Goal: Transaction & Acquisition: Purchase product/service

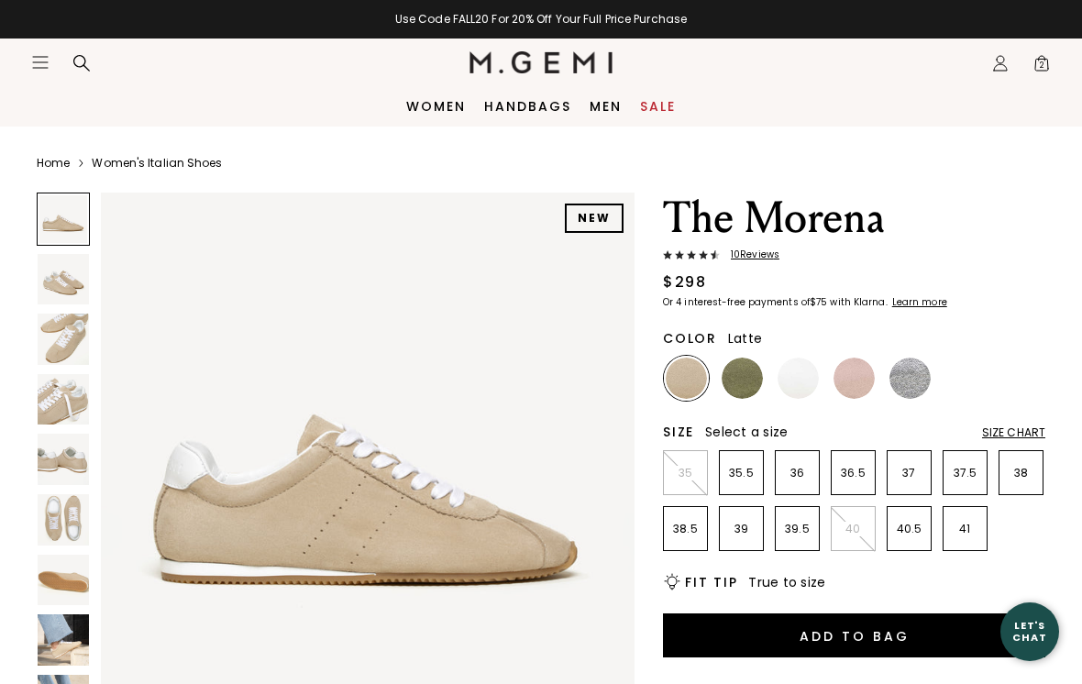
click at [32, 58] on icon "Icons/20x20/hamburger@2x" at bounding box center [40, 62] width 18 height 18
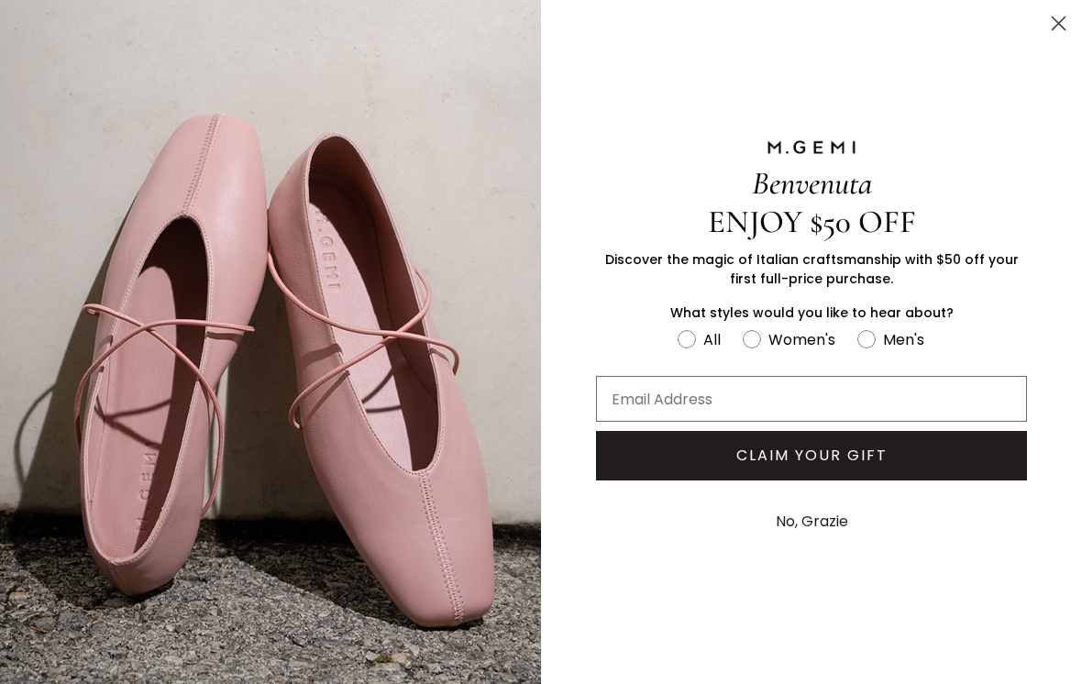
click at [839, 531] on button "No, Grazie" at bounding box center [812, 522] width 91 height 46
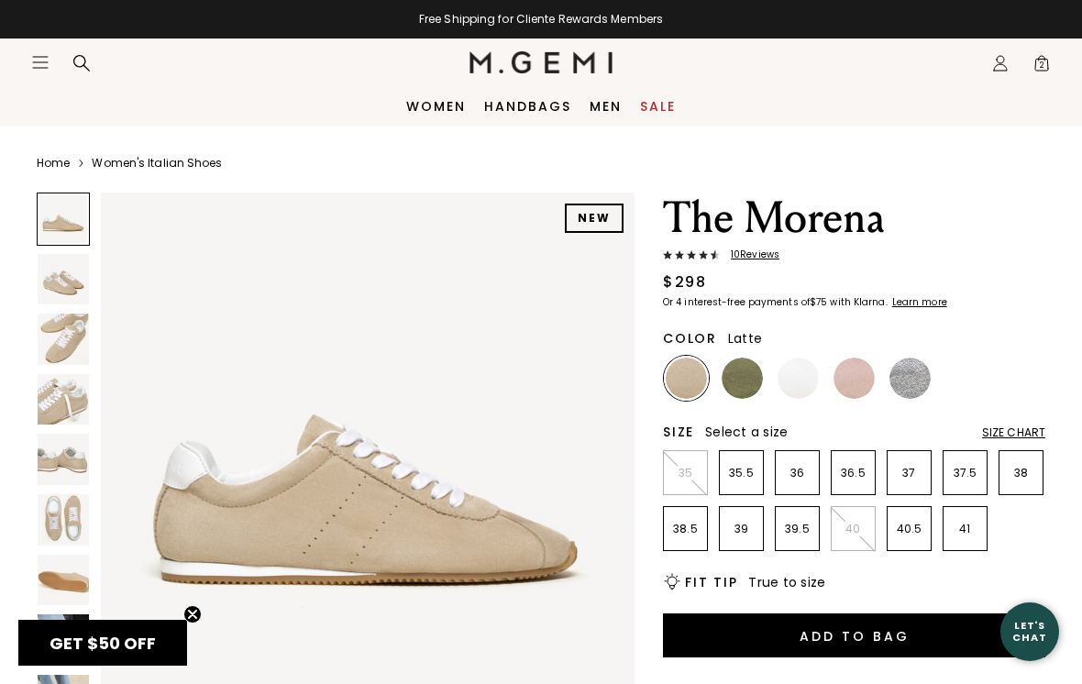
click at [33, 68] on icon "Open site menu" at bounding box center [40, 62] width 15 height 11
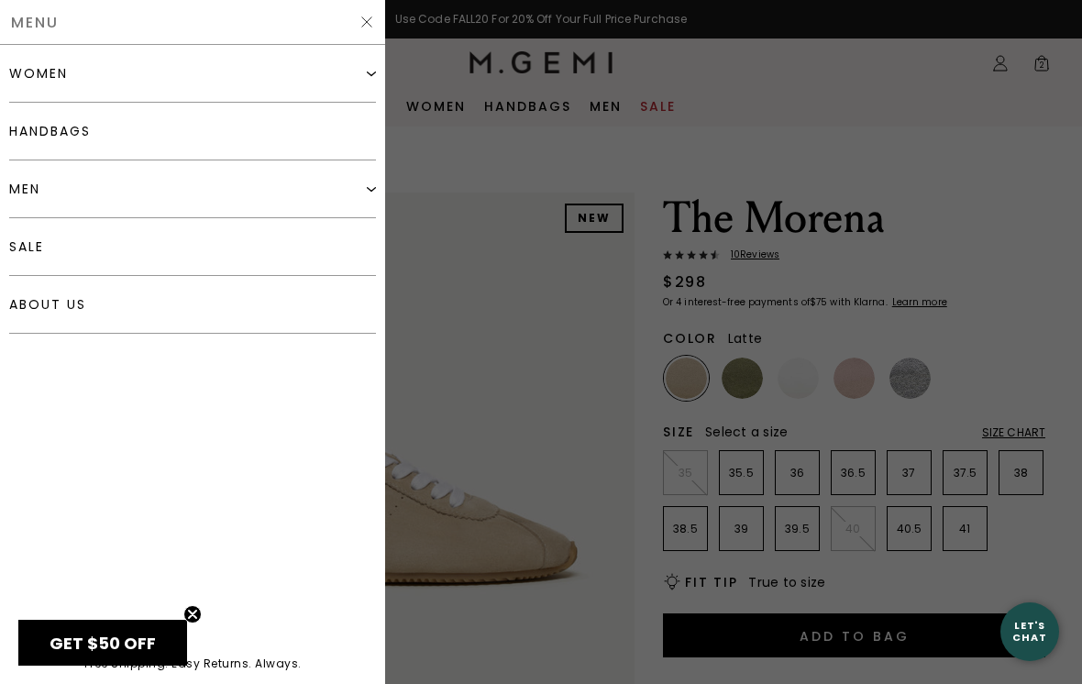
click at [47, 29] on span "Menu" at bounding box center [35, 23] width 48 height 14
click at [49, 22] on span "Menu" at bounding box center [35, 23] width 48 height 14
click at [45, 20] on span "Menu" at bounding box center [35, 23] width 48 height 14
click at [61, 80] on div "women" at bounding box center [38, 73] width 59 height 15
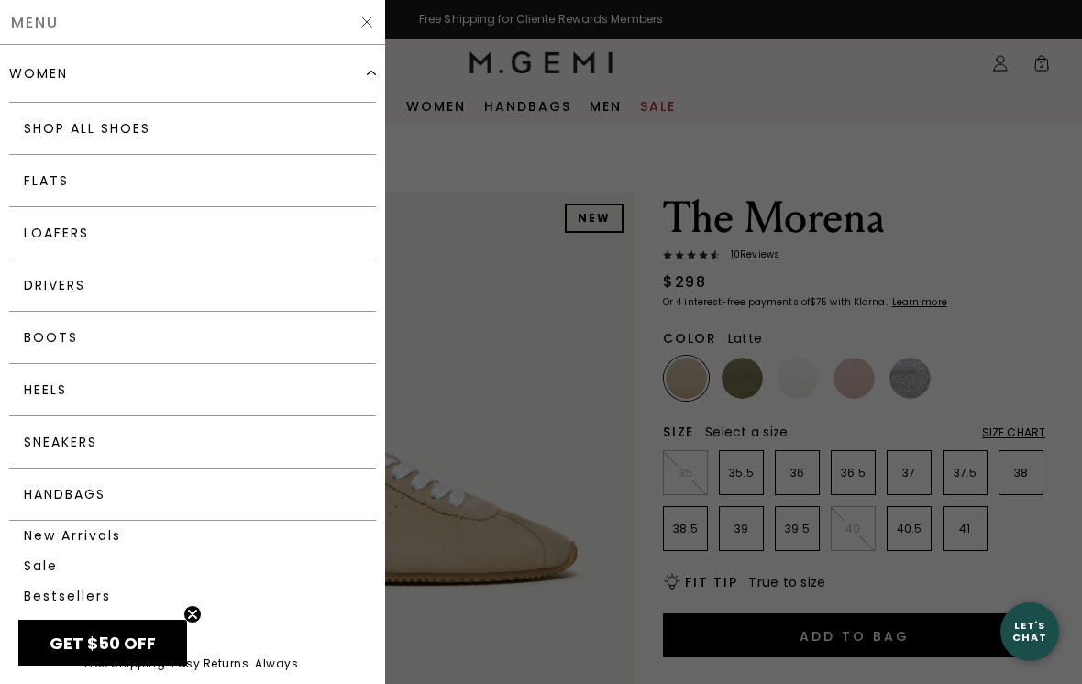
click at [85, 119] on link "Shop All Shoes" at bounding box center [192, 129] width 367 height 52
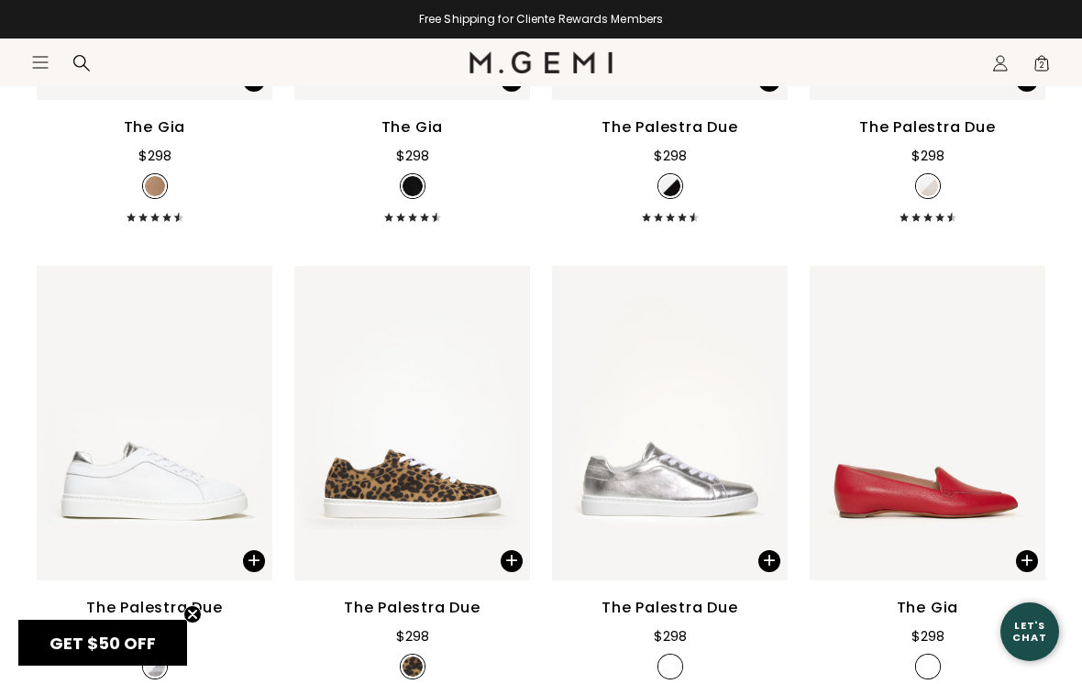
scroll to position [6012, 0]
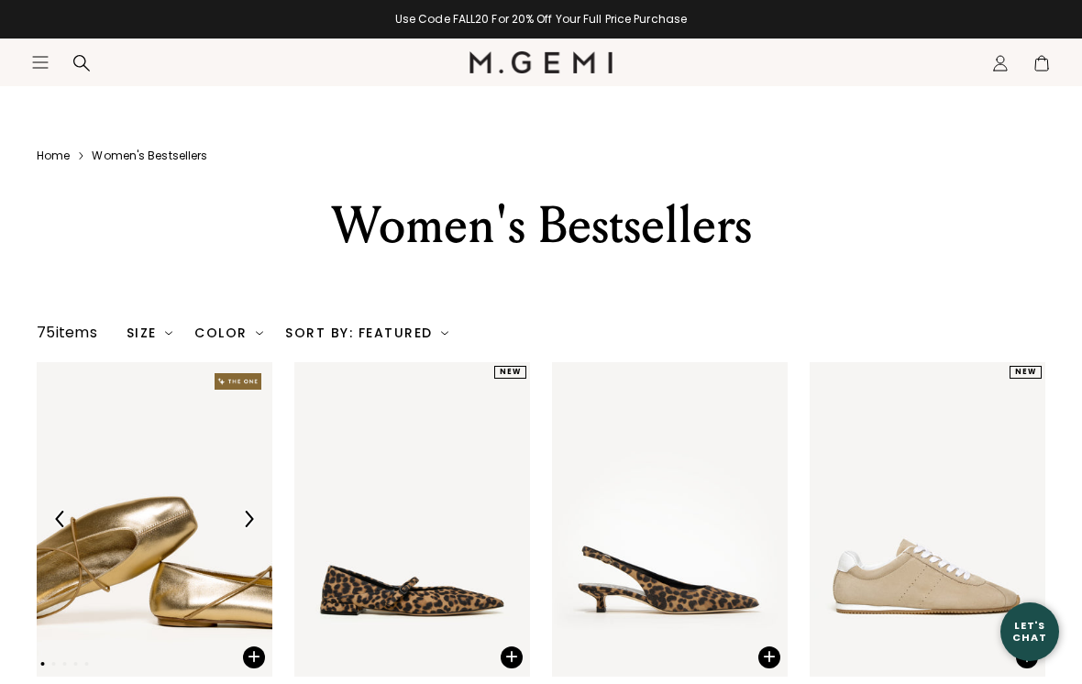
scroll to position [146, 0]
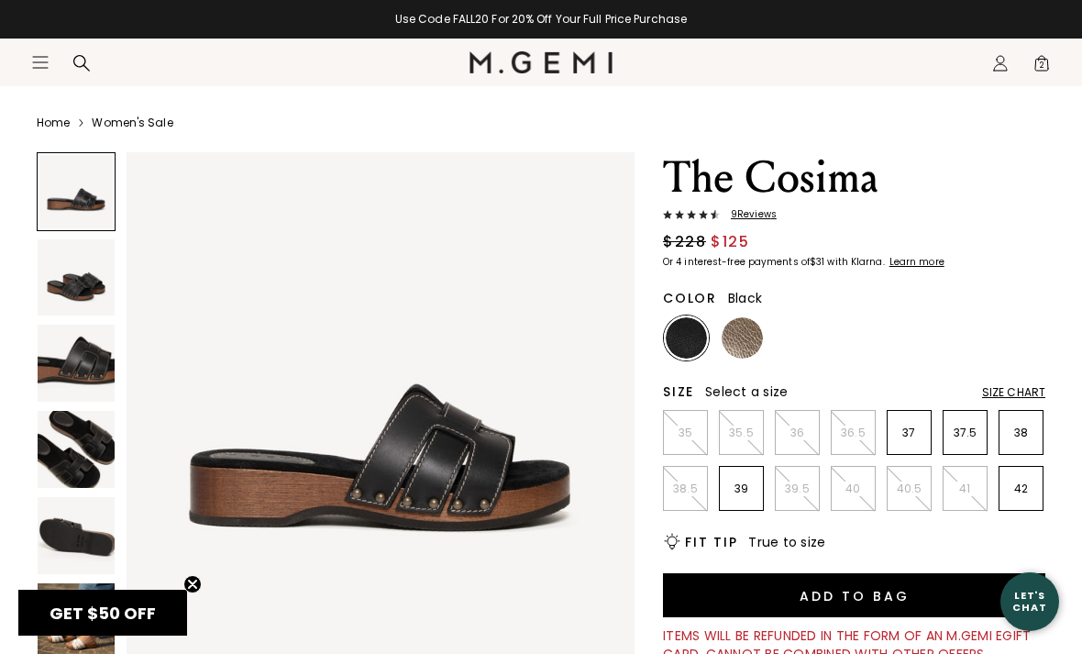
scroll to position [55, 0]
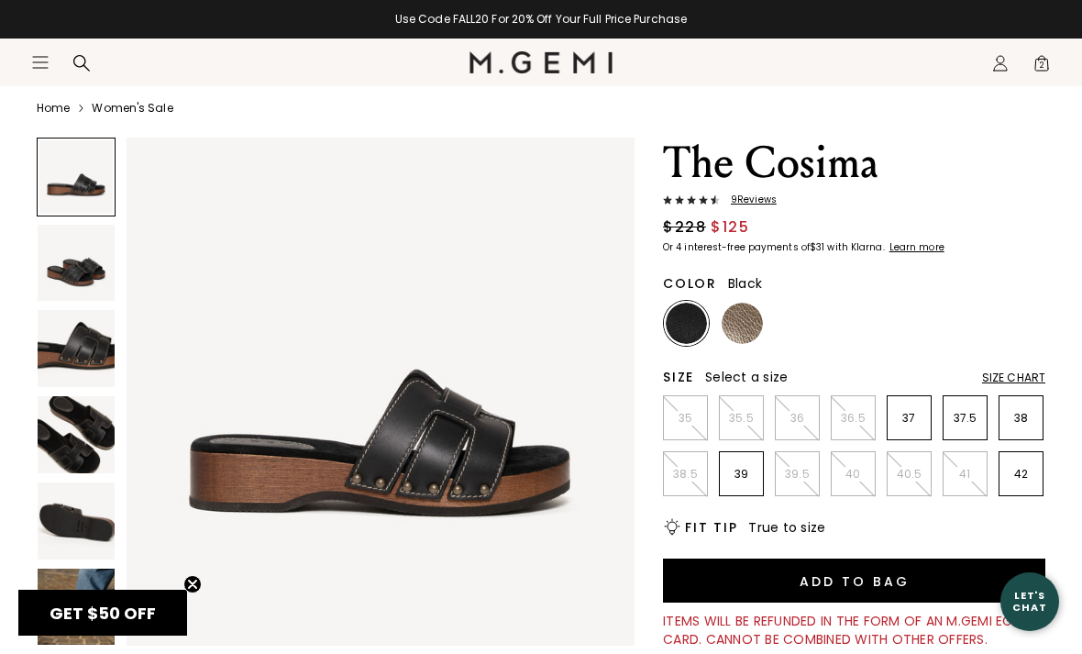
click at [82, 593] on img at bounding box center [76, 606] width 77 height 77
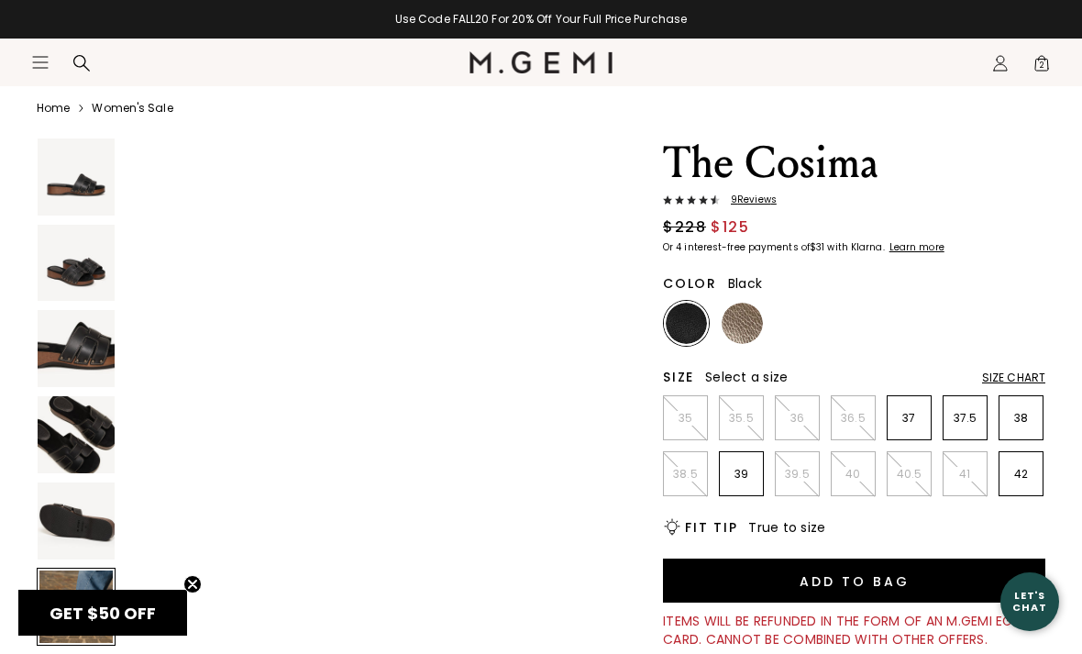
scroll to position [2632, 0]
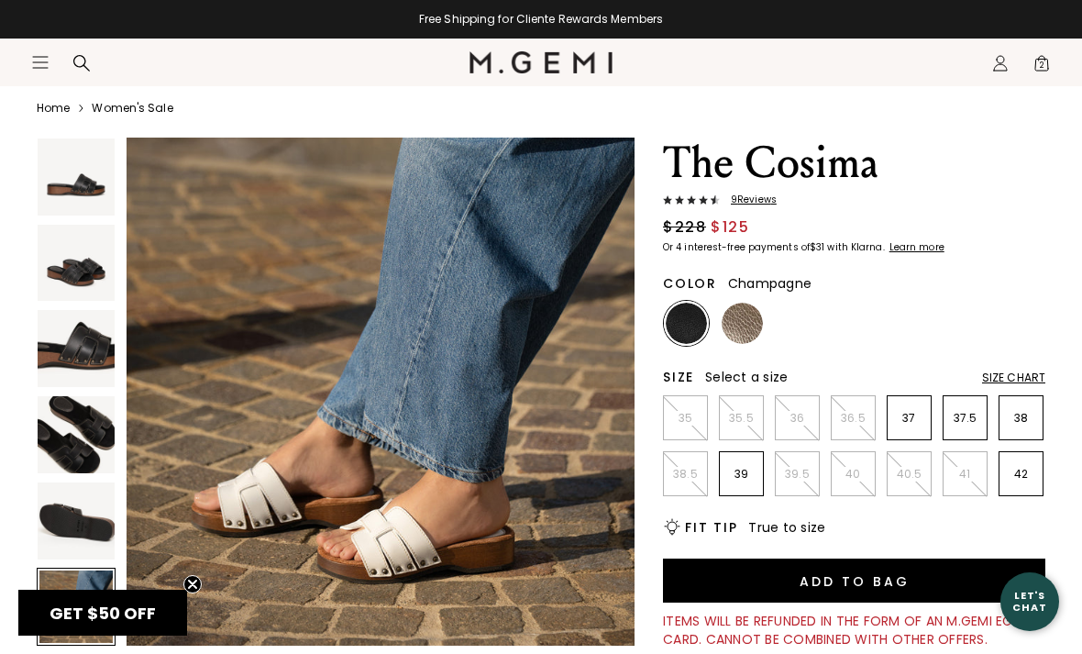
click at [754, 329] on img at bounding box center [742, 323] width 41 height 41
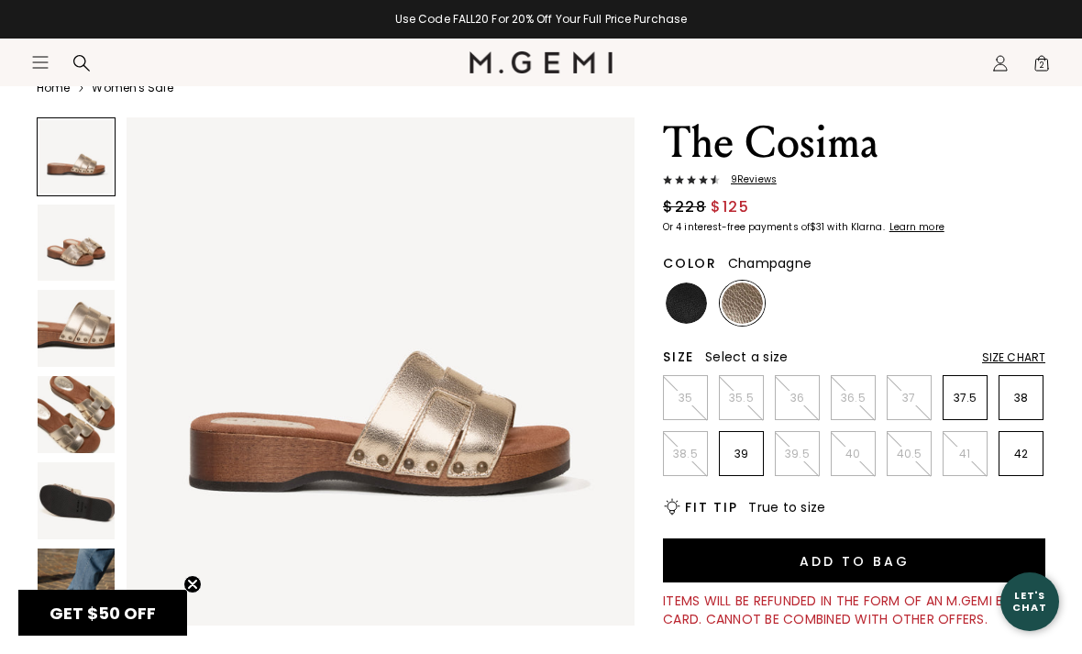
scroll to position [88, 0]
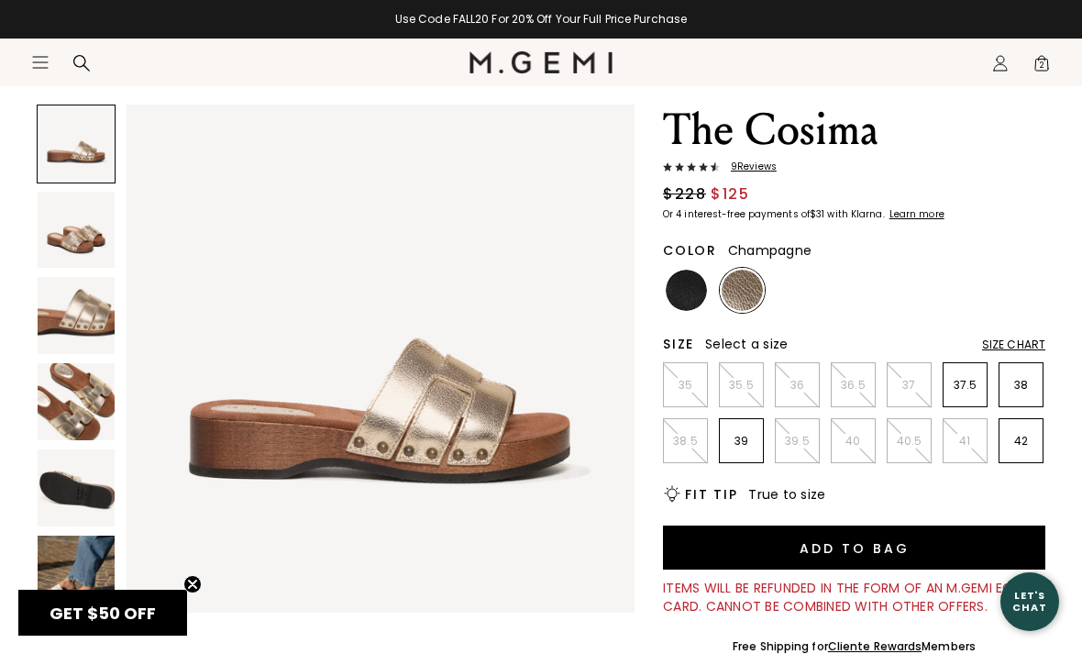
click at [63, 419] on img at bounding box center [76, 401] width 77 height 77
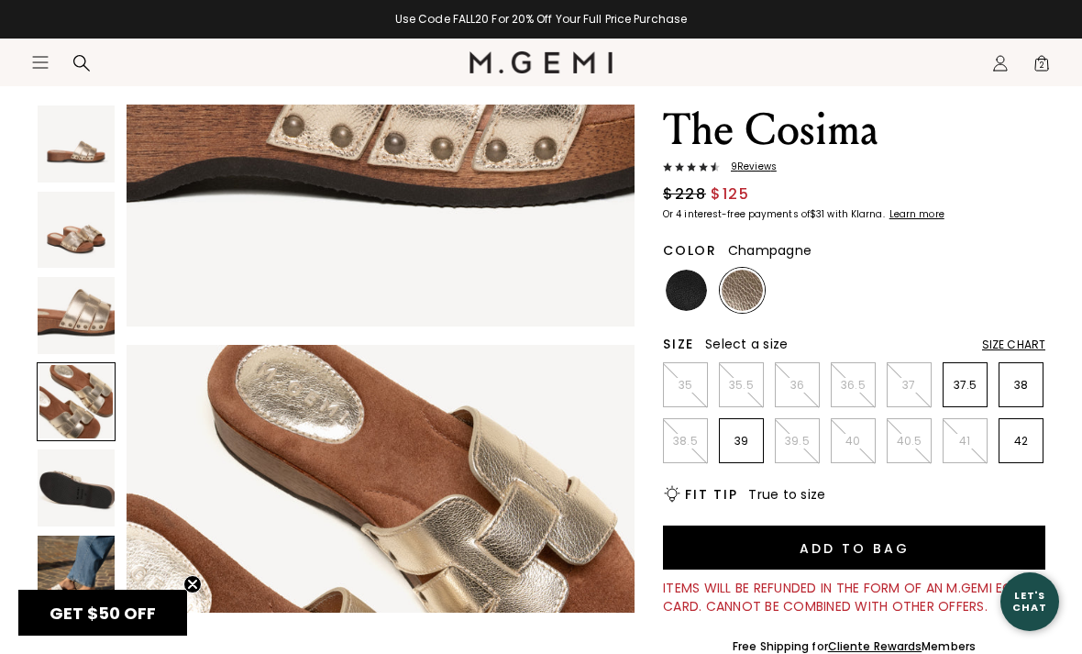
scroll to position [1580, 0]
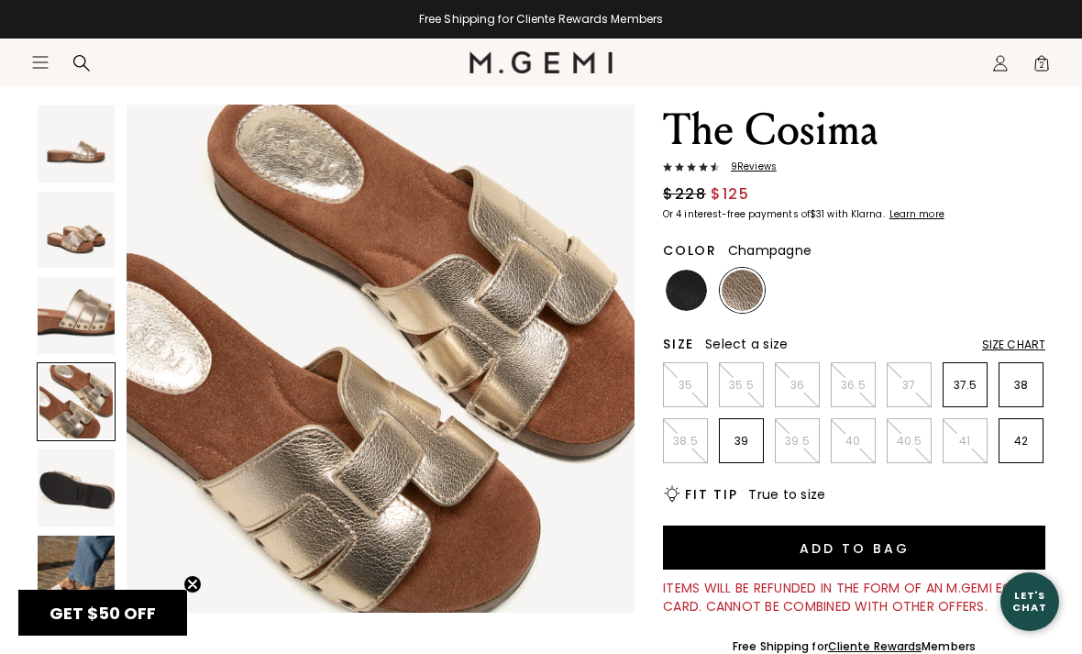
click at [58, 324] on img at bounding box center [76, 315] width 77 height 77
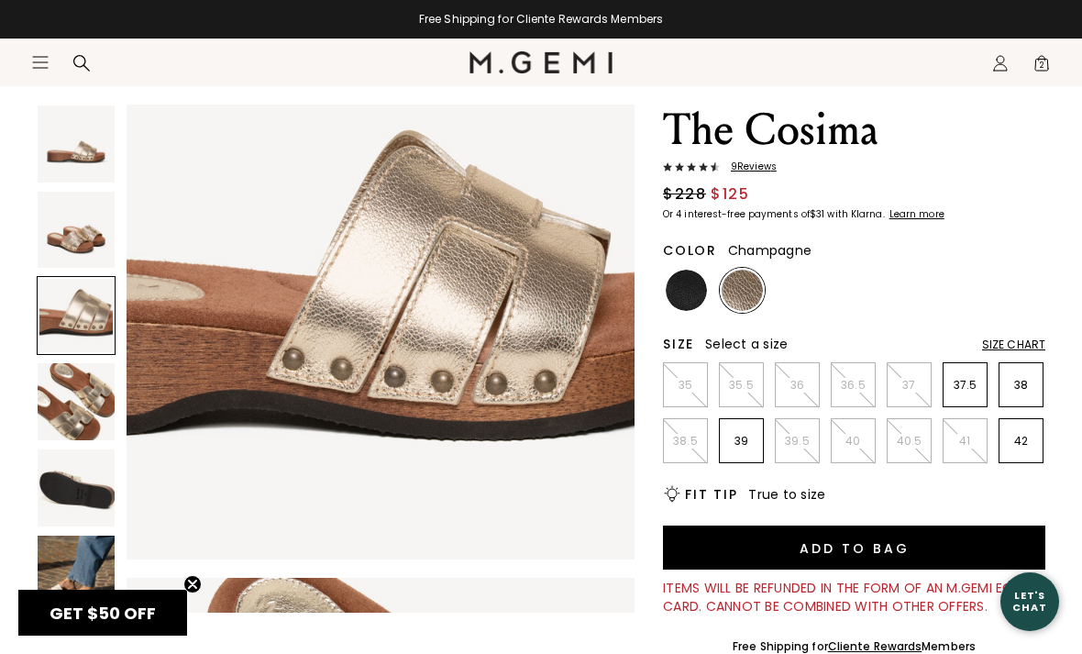
scroll to position [1053, 0]
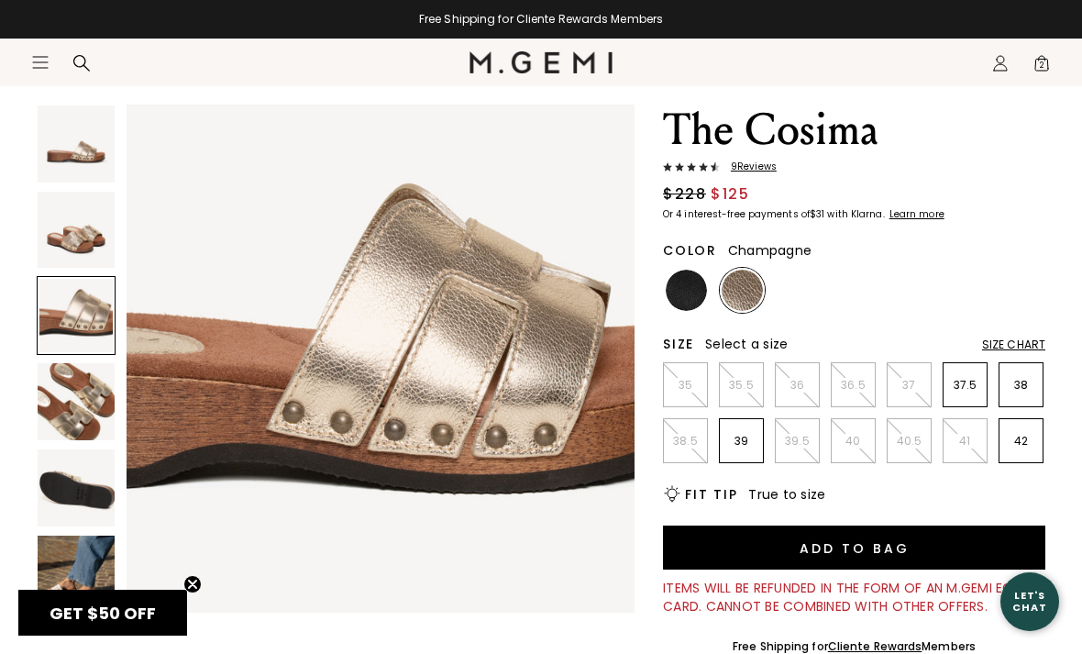
click at [55, 259] on img at bounding box center [76, 230] width 77 height 77
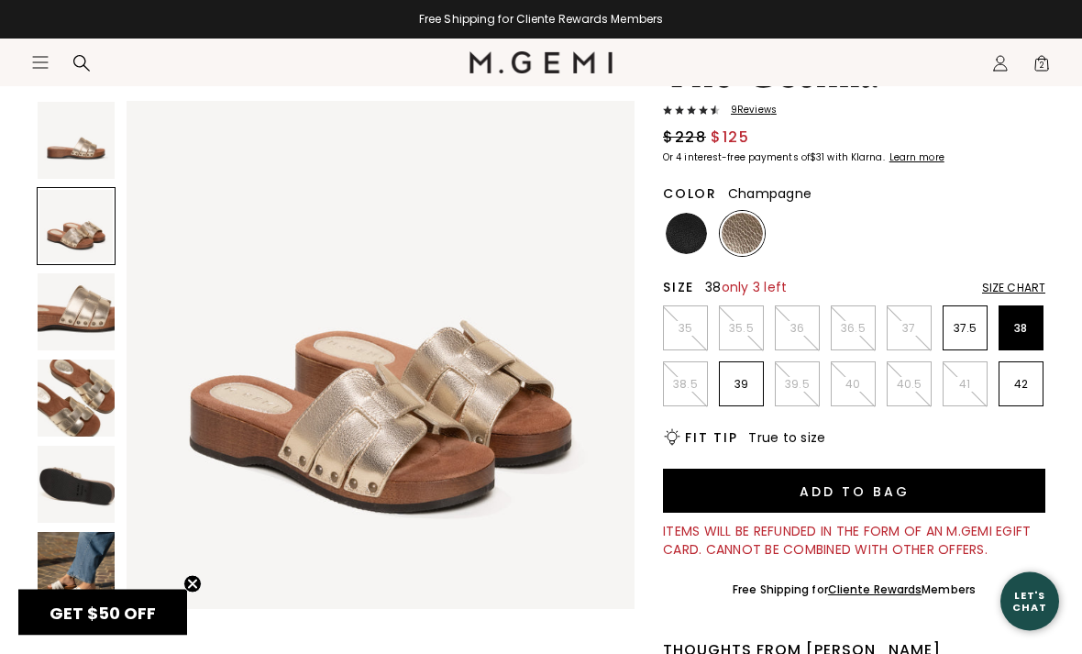
scroll to position [145, 0]
click at [1022, 326] on p "38" at bounding box center [1020, 328] width 43 height 15
click at [899, 491] on button "Add to Bag" at bounding box center [854, 491] width 382 height 44
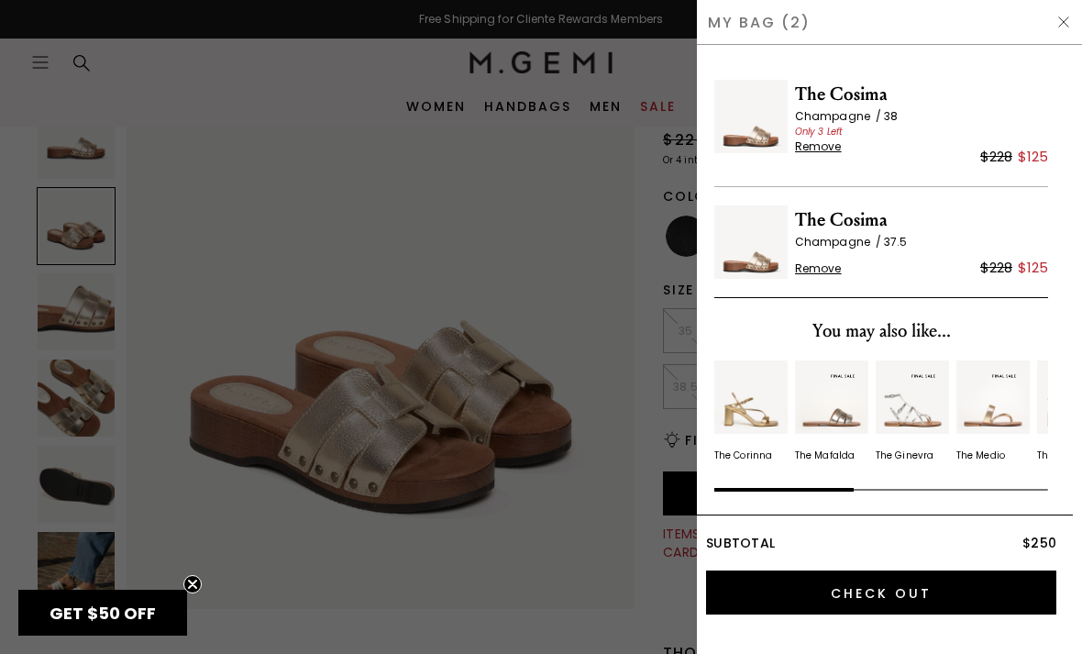
click at [836, 269] on span "Remove" at bounding box center [818, 268] width 47 height 15
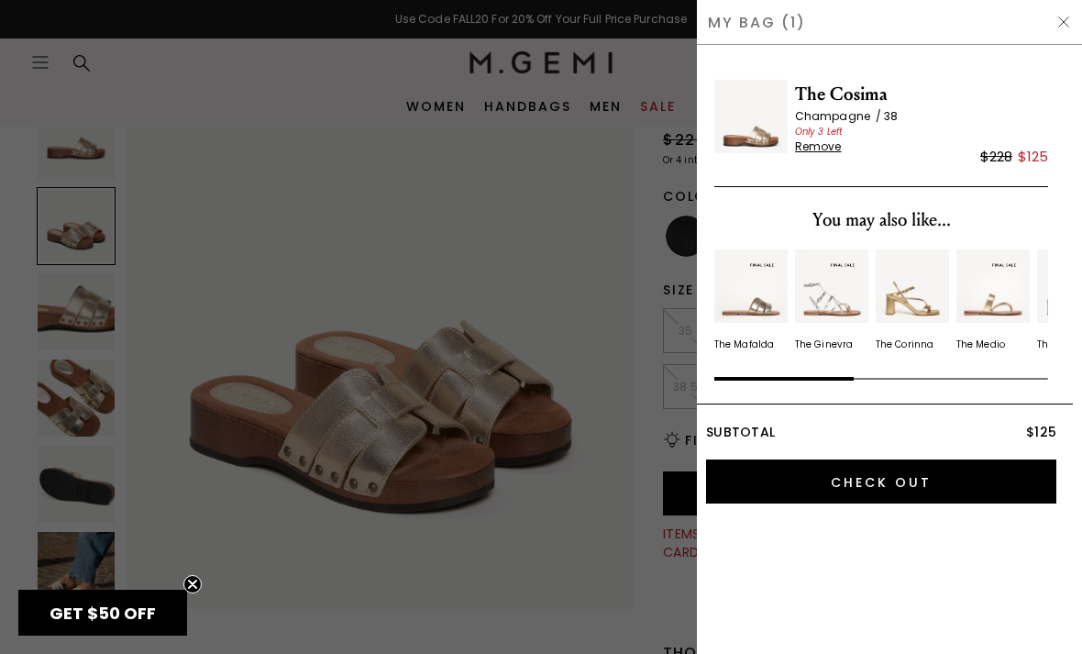
click at [1068, 27] on img at bounding box center [1063, 22] width 15 height 15
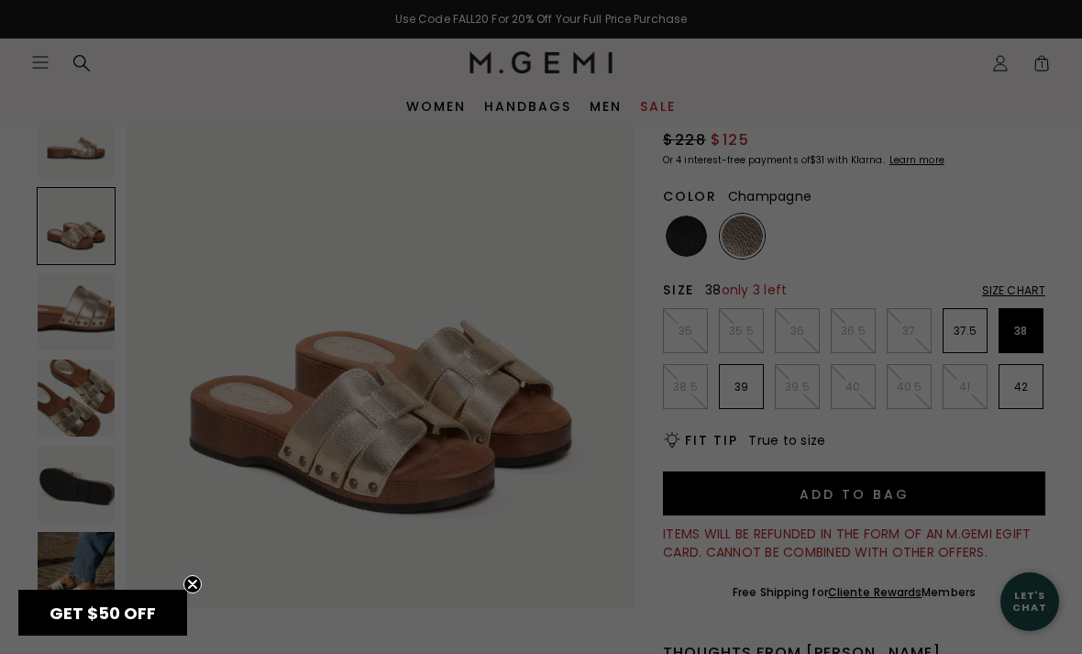
scroll to position [145, 0]
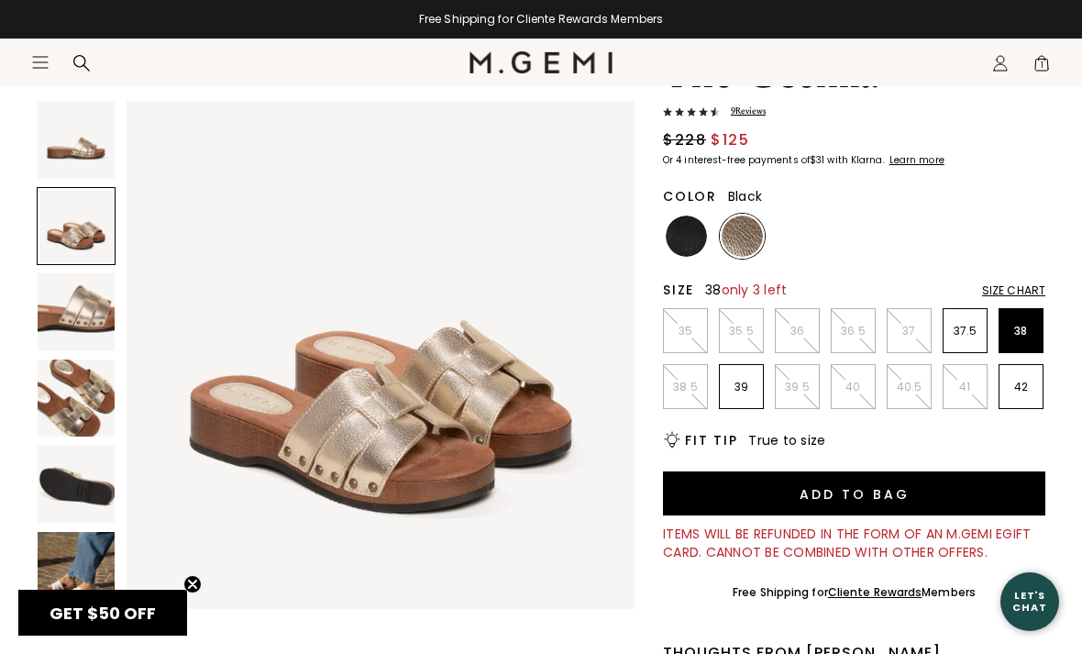
click at [685, 242] on img at bounding box center [686, 235] width 41 height 41
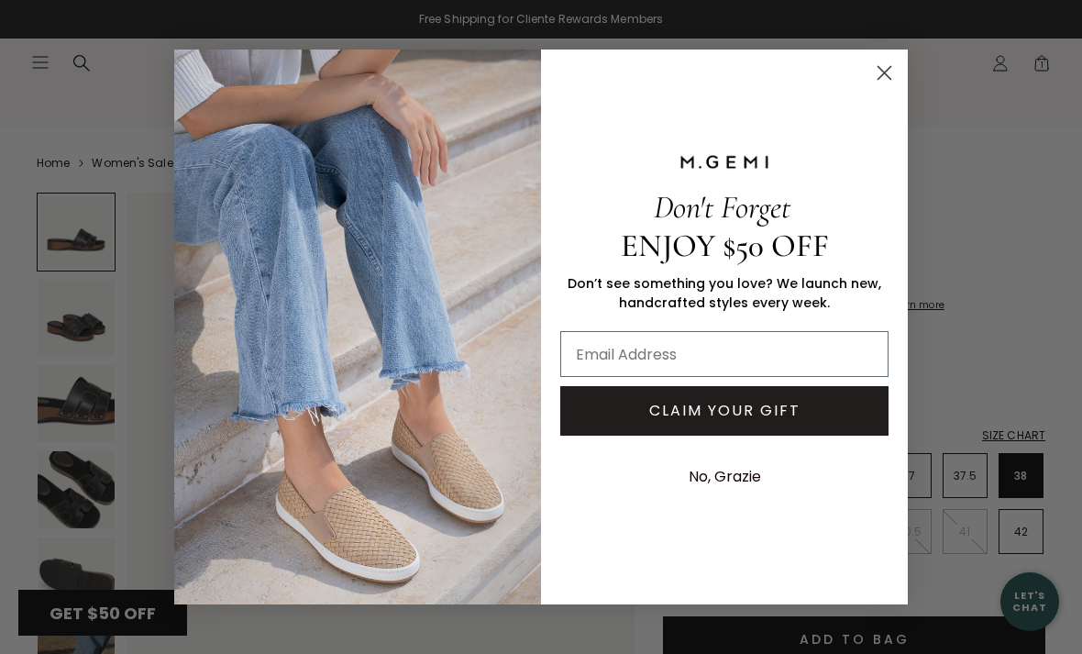
click at [887, 79] on circle "Close dialog" at bounding box center [884, 73] width 30 height 30
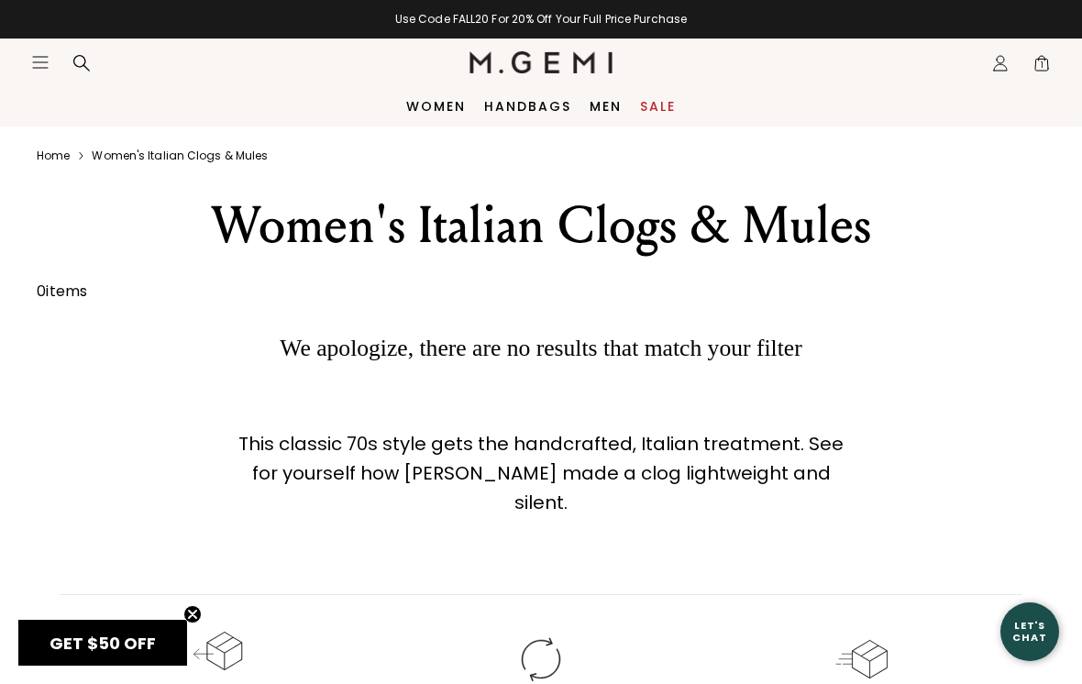
click at [650, 106] on link "Sale" at bounding box center [658, 106] width 36 height 15
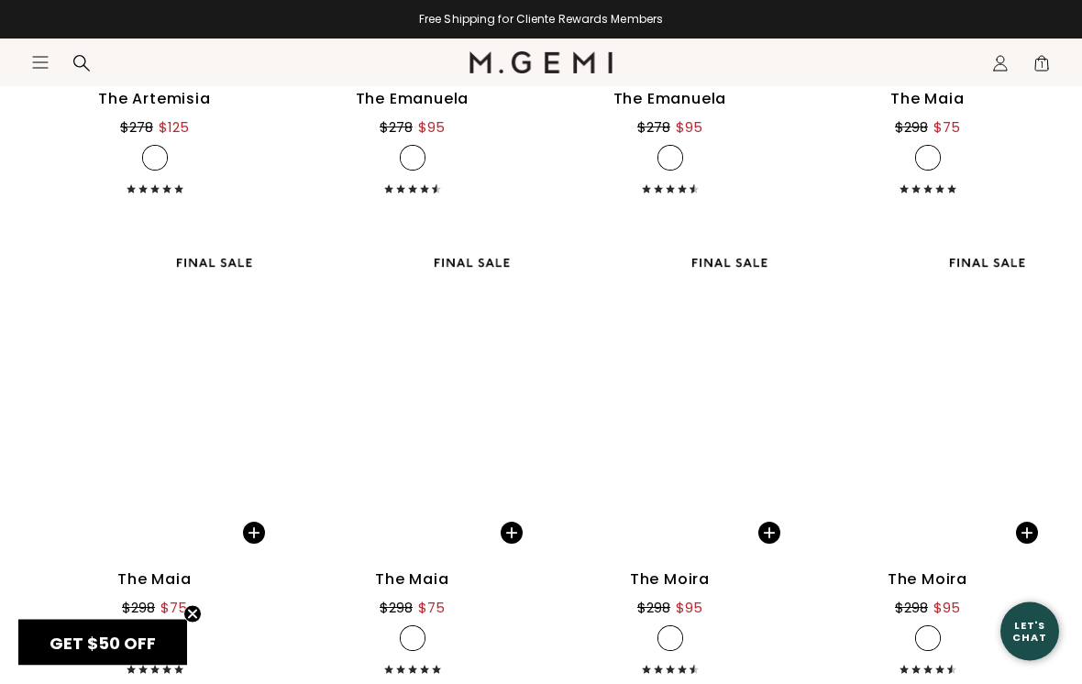
scroll to position [9055, 0]
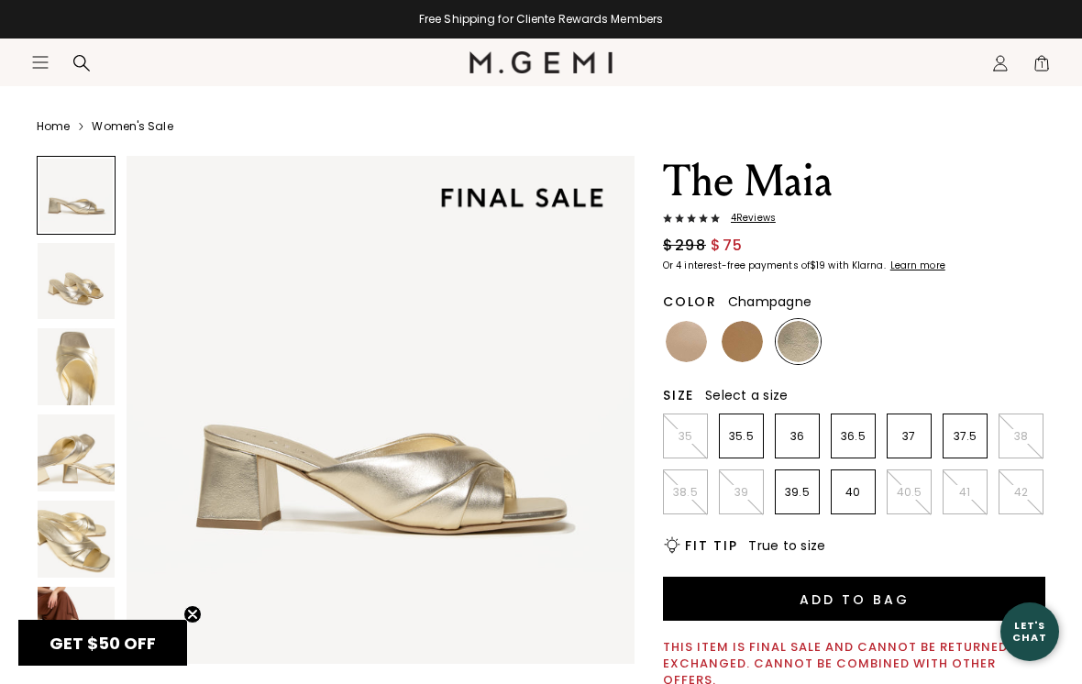
click at [70, 527] on img at bounding box center [76, 539] width 77 height 77
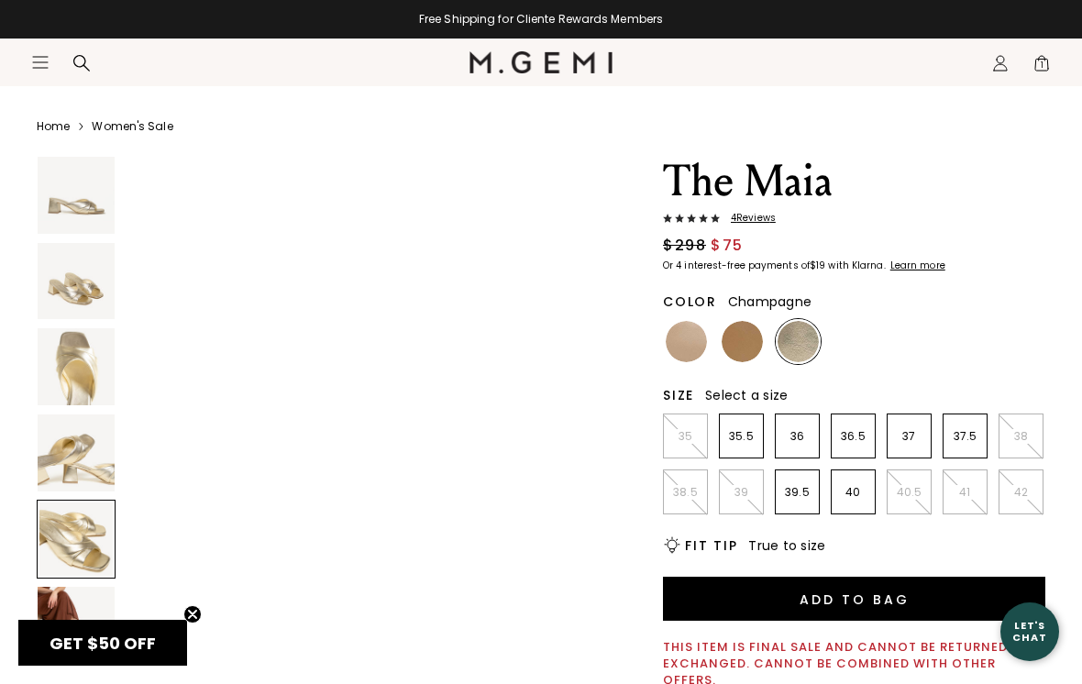
scroll to position [2106, 0]
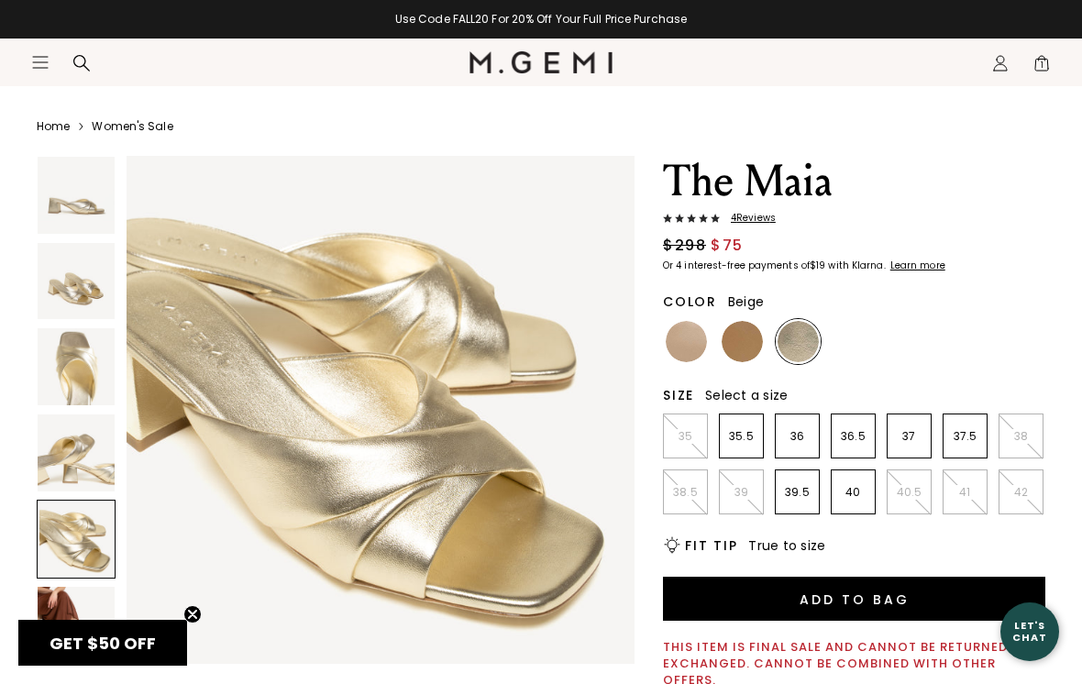
click at [693, 352] on img at bounding box center [686, 341] width 41 height 41
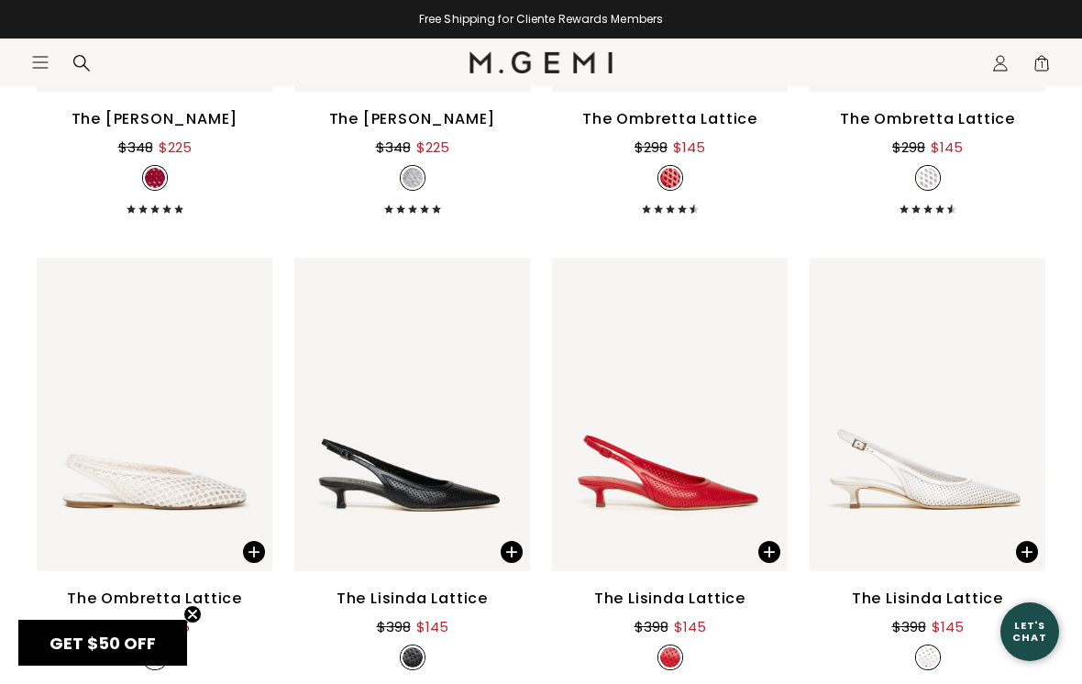
scroll to position [4716, 0]
